Goal: Task Accomplishment & Management: Use online tool/utility

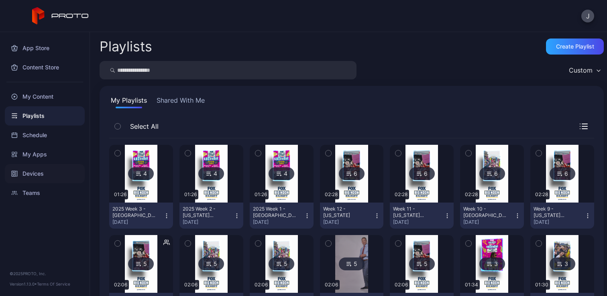
click at [37, 171] on div "Devices" at bounding box center [45, 173] width 80 height 19
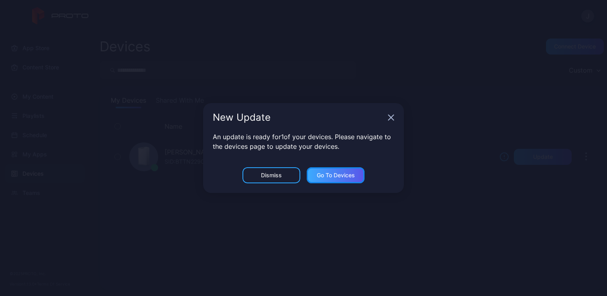
click at [320, 173] on div "Go to devices" at bounding box center [336, 175] width 38 height 6
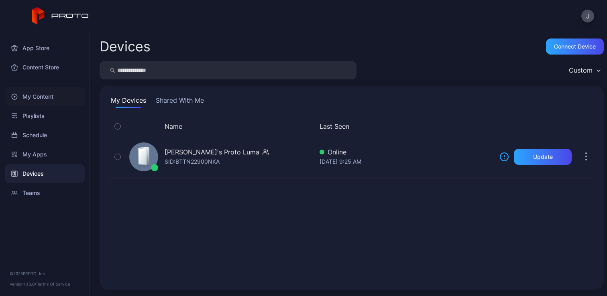
click at [38, 97] on div "My Content" at bounding box center [45, 96] width 80 height 19
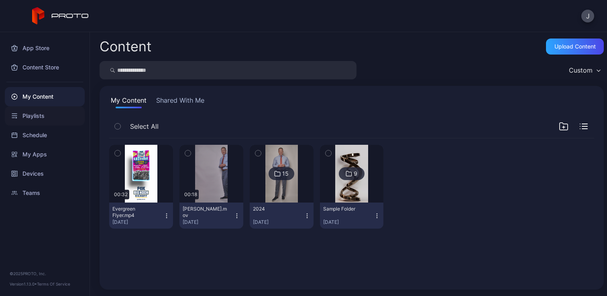
click at [46, 114] on div "Playlists" at bounding box center [45, 115] width 80 height 19
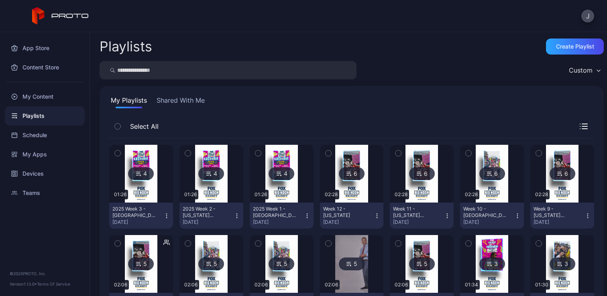
click at [163, 214] on icon "button" at bounding box center [166, 216] width 6 height 6
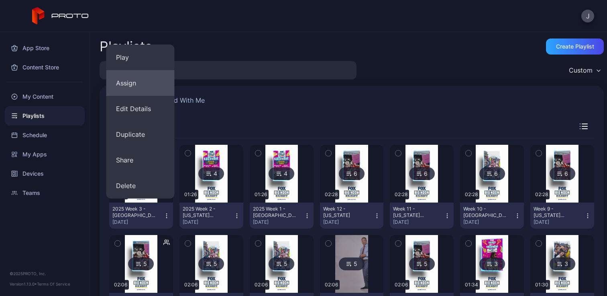
click at [140, 86] on button "Assign" at bounding box center [140, 83] width 68 height 26
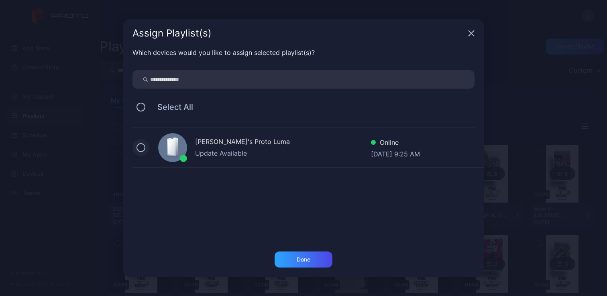
click at [140, 148] on button at bounding box center [140, 147] width 9 height 9
click at [301, 258] on div "Done" at bounding box center [303, 259] width 14 height 6
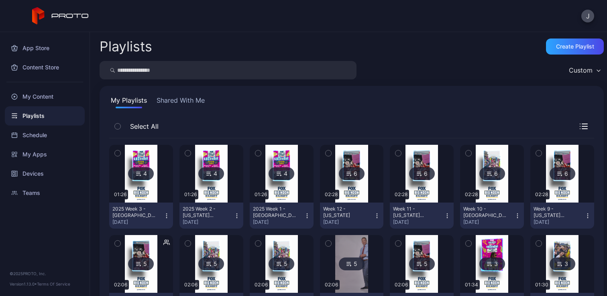
click at [163, 216] on icon "button" at bounding box center [166, 216] width 6 height 6
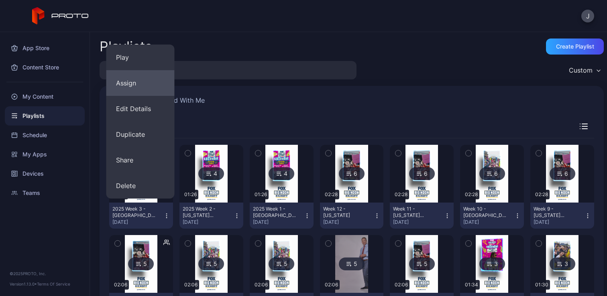
click at [132, 91] on button "Assign" at bounding box center [140, 83] width 68 height 26
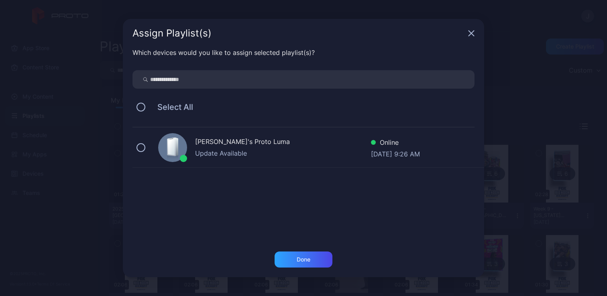
click at [141, 153] on div "[PERSON_NAME]'s Proto Luma Update Available Online [DATE] 9:26 AM" at bounding box center [307, 148] width 351 height 40
click at [313, 262] on div "Done" at bounding box center [303, 260] width 58 height 16
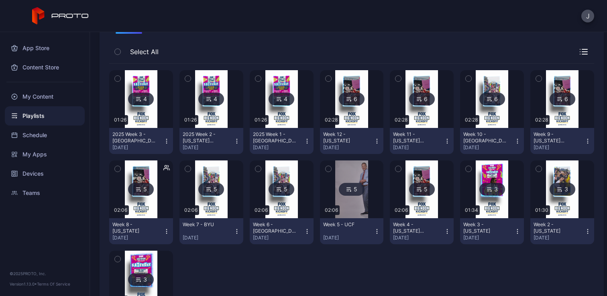
scroll to position [73, 0]
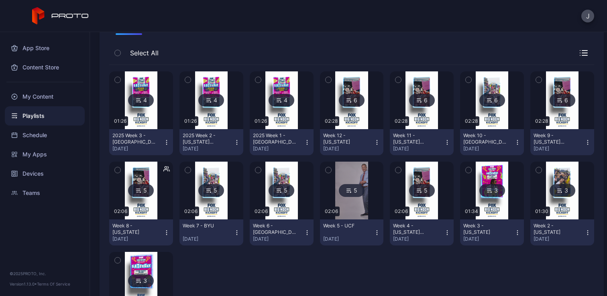
click at [164, 140] on icon "button" at bounding box center [166, 142] width 6 height 6
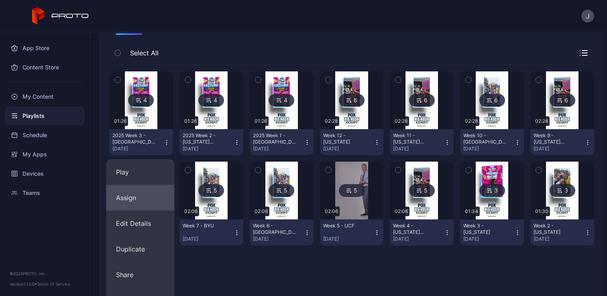
click at [137, 199] on button "Assign" at bounding box center [140, 198] width 68 height 26
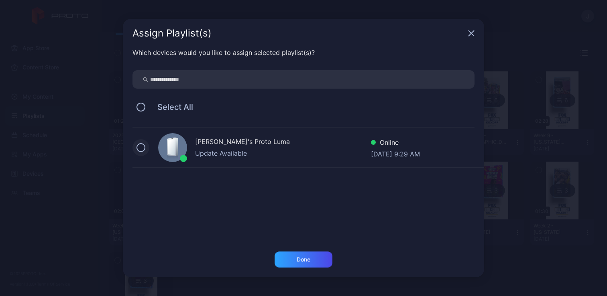
click at [144, 147] on button at bounding box center [140, 147] width 9 height 9
click at [290, 261] on div "Done" at bounding box center [303, 260] width 58 height 16
